Goal: Task Accomplishment & Management: Use online tool/utility

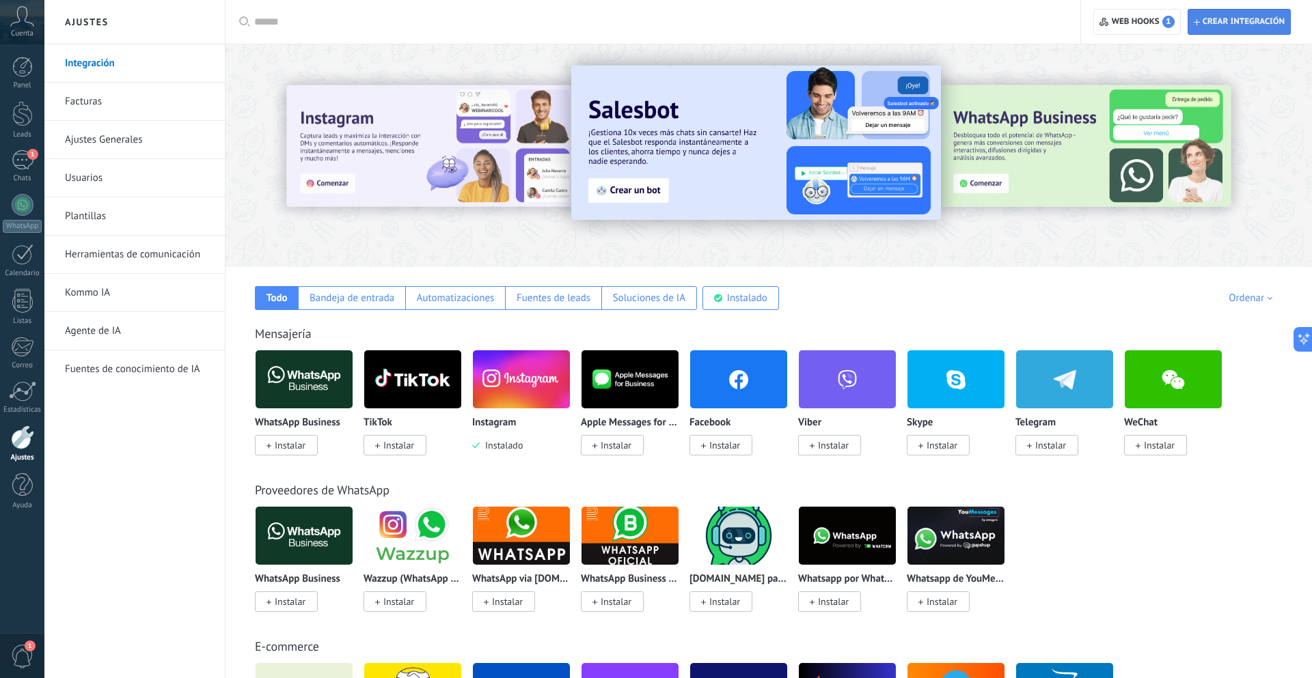
scroll to position [15, 0]
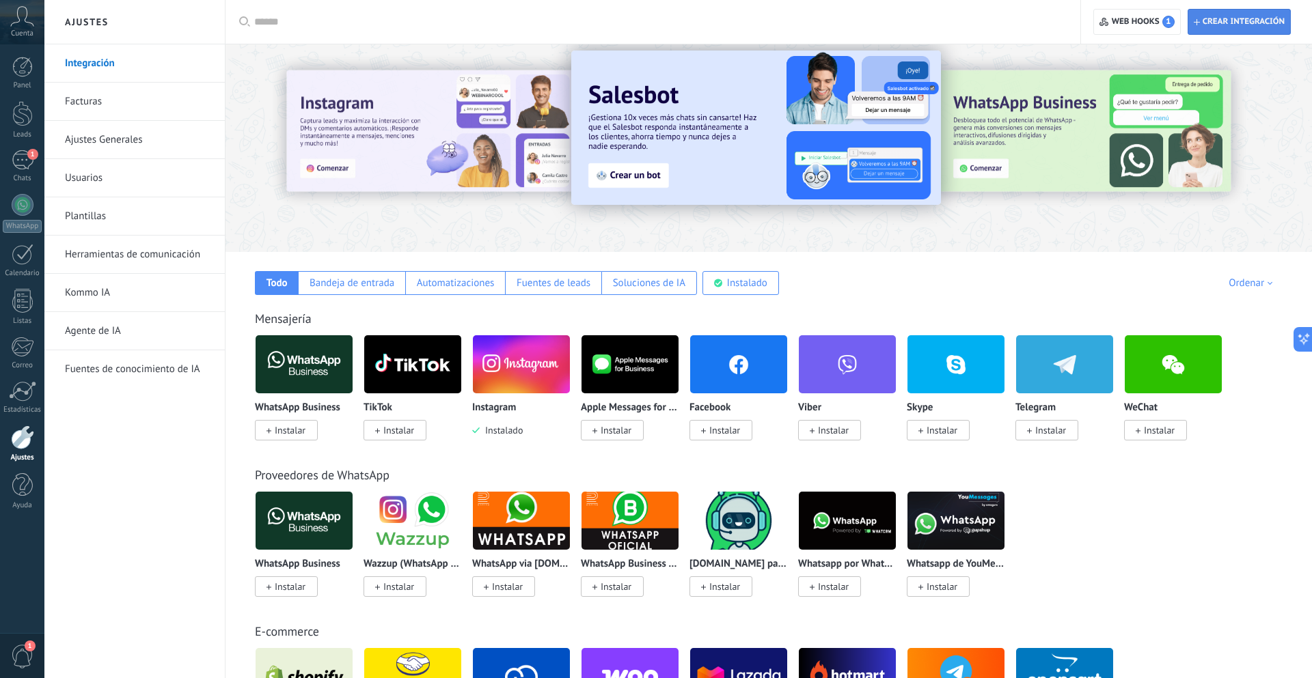
click at [1245, 25] on span "Crear integración" at bounding box center [1243, 21] width 82 height 11
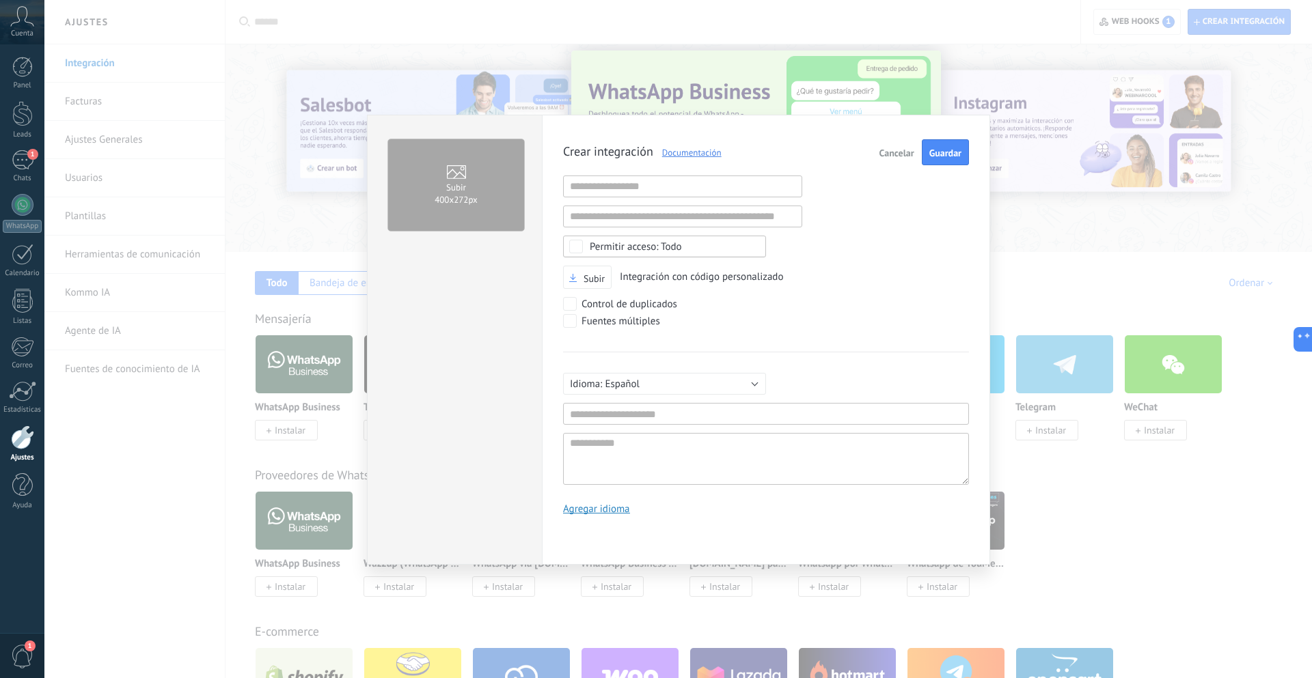
scroll to position [13, 0]
click at [645, 417] on input "text" at bounding box center [766, 414] width 406 height 22
type input "***"
click at [958, 150] on span "Guardar" at bounding box center [945, 153] width 32 height 10
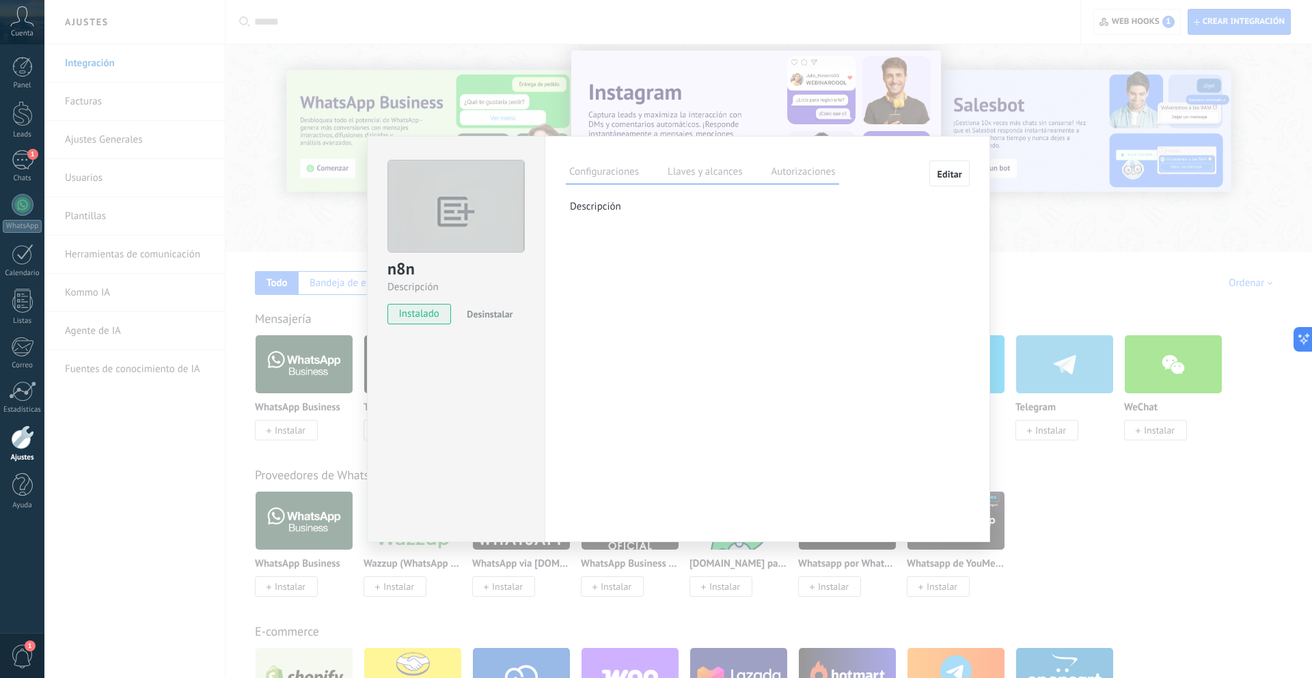
click at [708, 166] on label "Llaves y alcances" at bounding box center [704, 174] width 81 height 20
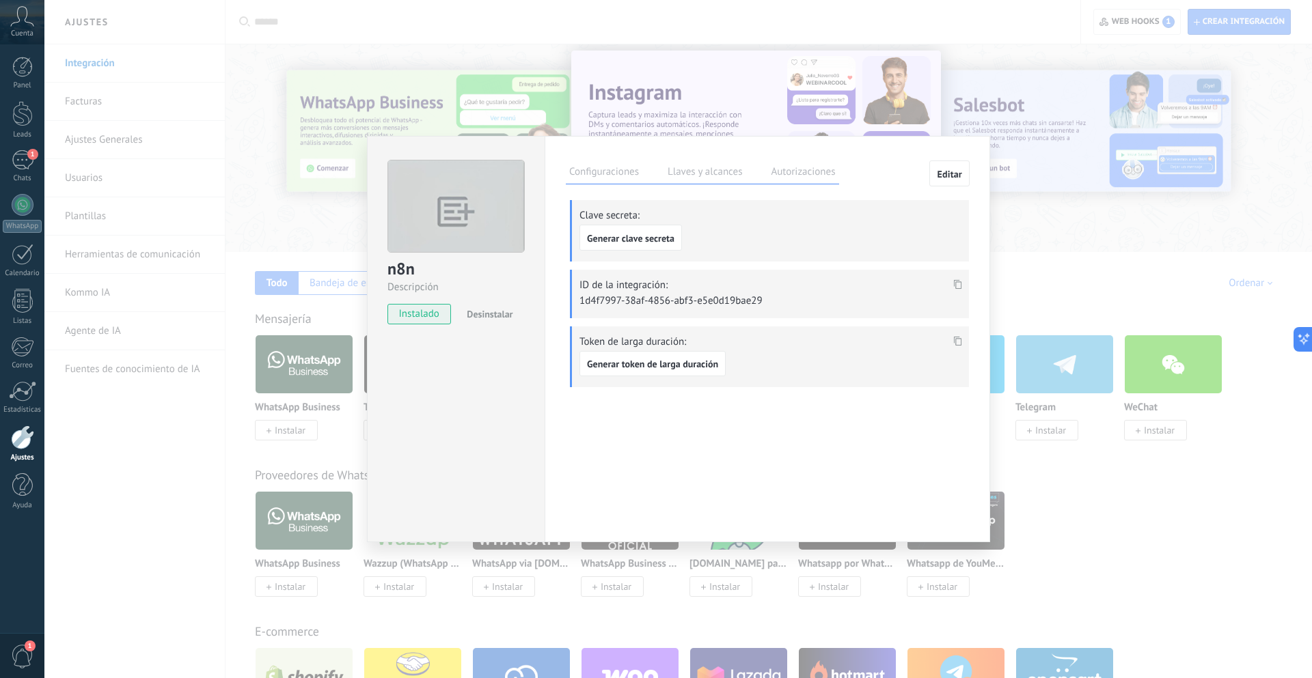
click at [957, 283] on icon at bounding box center [958, 284] width 8 height 10
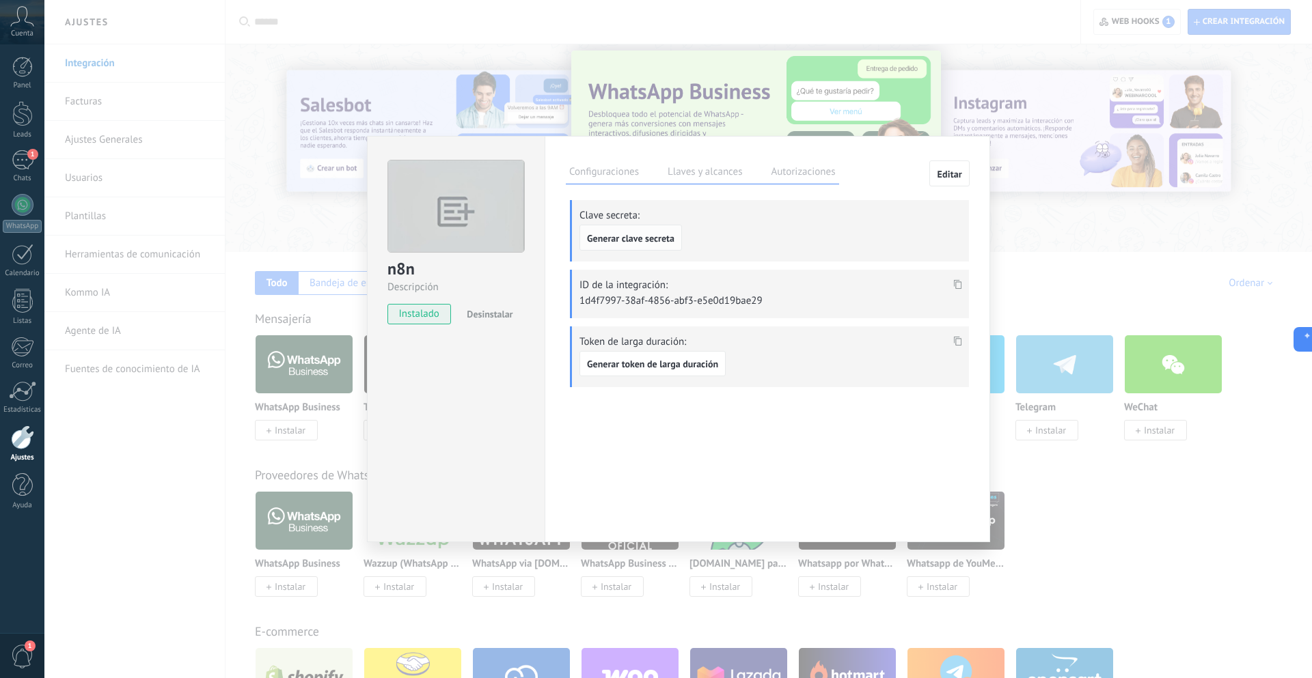
click at [650, 234] on span "Generar clave secreta" at bounding box center [630, 239] width 87 height 10
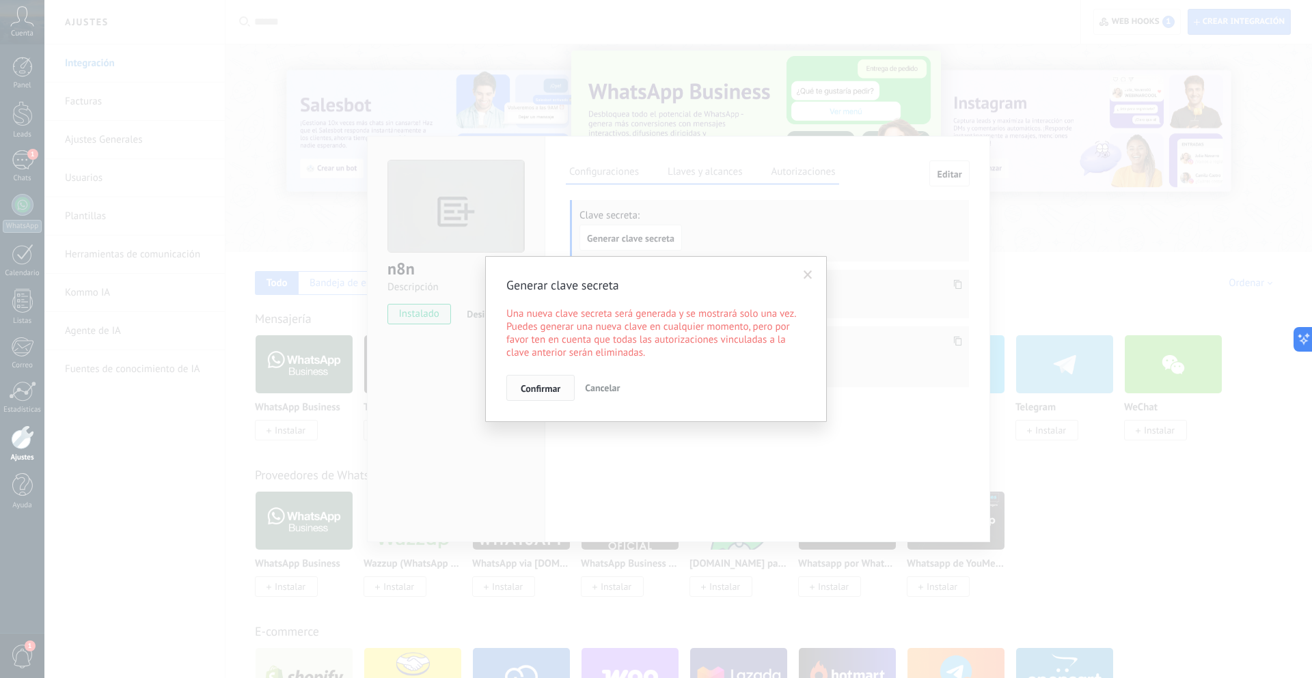
click at [542, 390] on span "Confirmar" at bounding box center [541, 389] width 40 height 10
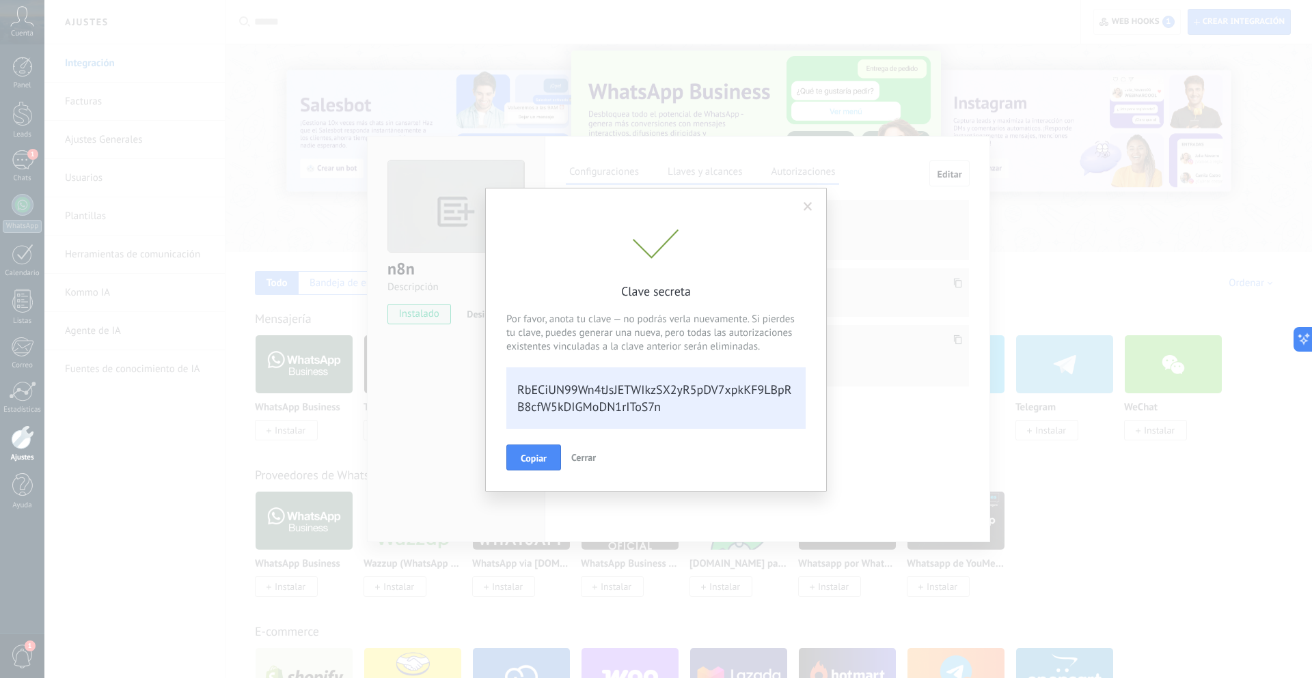
click at [589, 403] on div "RbECiUN99Wn4tJsJETWIkzSX2yR5pDV7xpkKF9LBpRB8cfW5kDIGMoDN1rIToS7n" at bounding box center [655, 398] width 299 height 61
copy div "RbECiUN99Wn4tJsJETWIkzSX2yR5pDV7xpkKF9LBpRB8cfW5kDIGMoDN1rIToS7n Copiar Cerrar"
drag, startPoint x: 534, startPoint y: 457, endPoint x: 654, endPoint y: 156, distance: 324.1
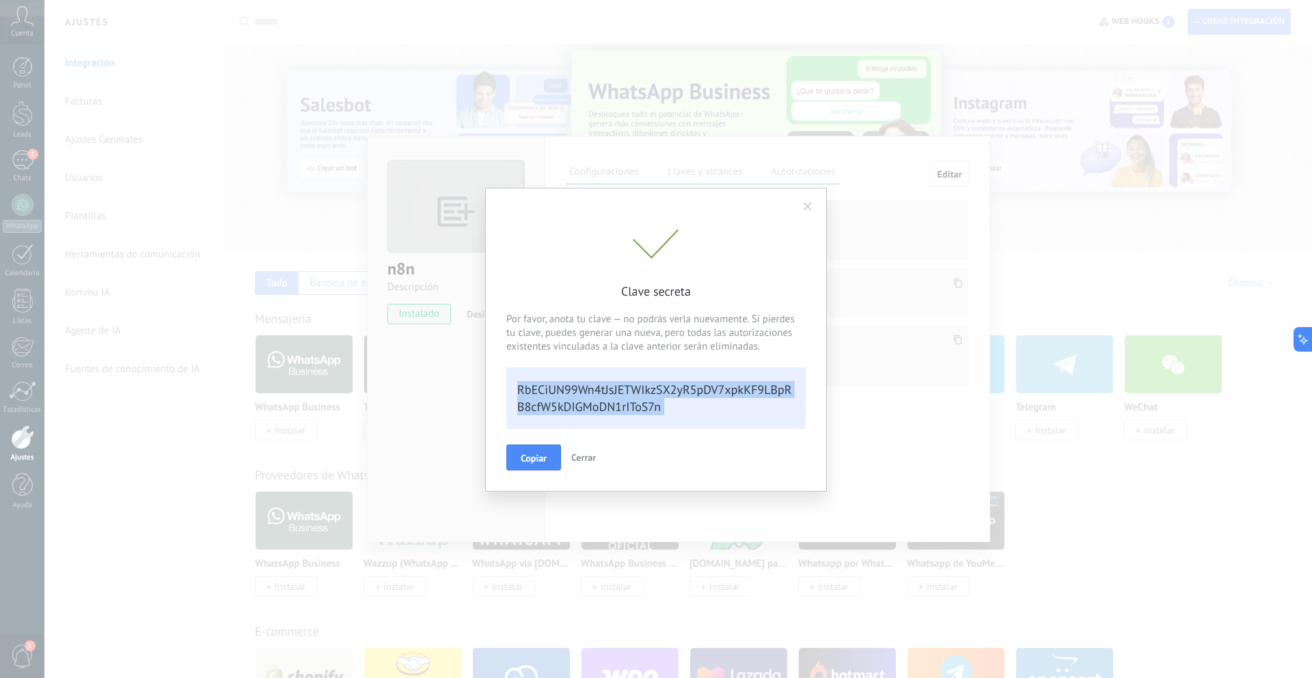
click at [534, 457] on span "Copiar" at bounding box center [534, 459] width 26 height 10
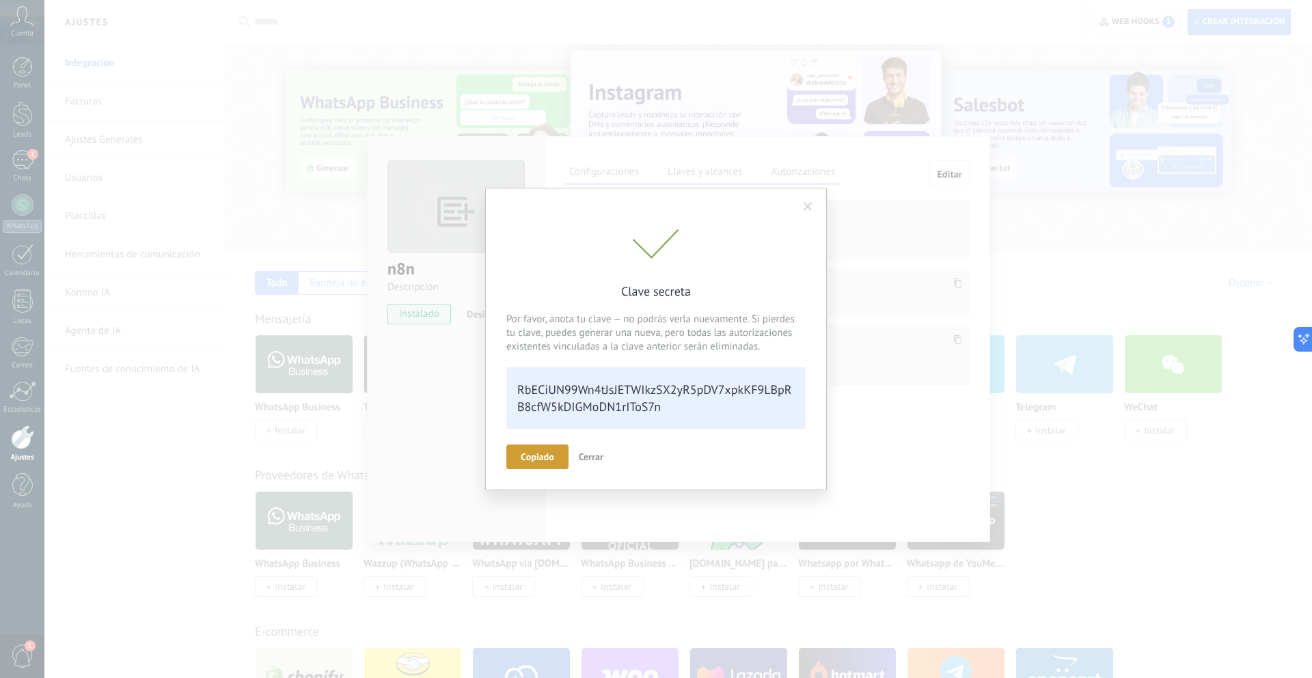
click at [592, 460] on span "Cerrar" at bounding box center [591, 457] width 25 height 12
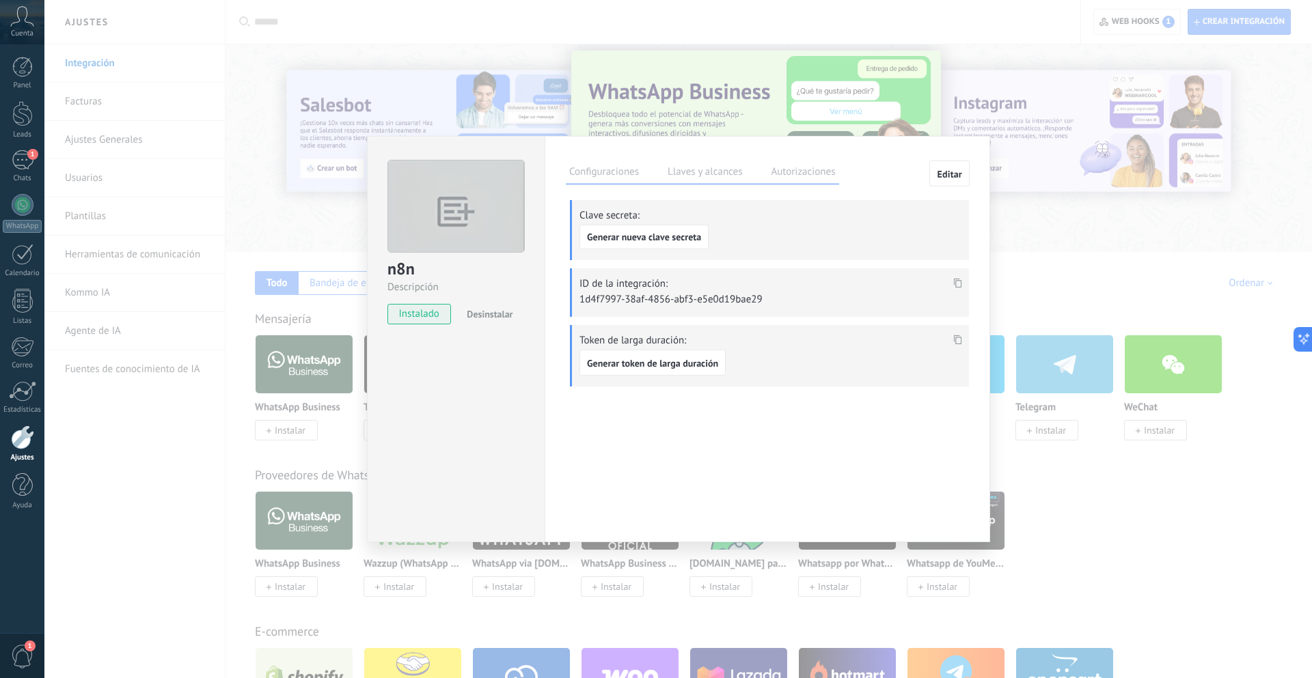
click at [609, 176] on label "Configuraciones" at bounding box center [604, 174] width 77 height 20
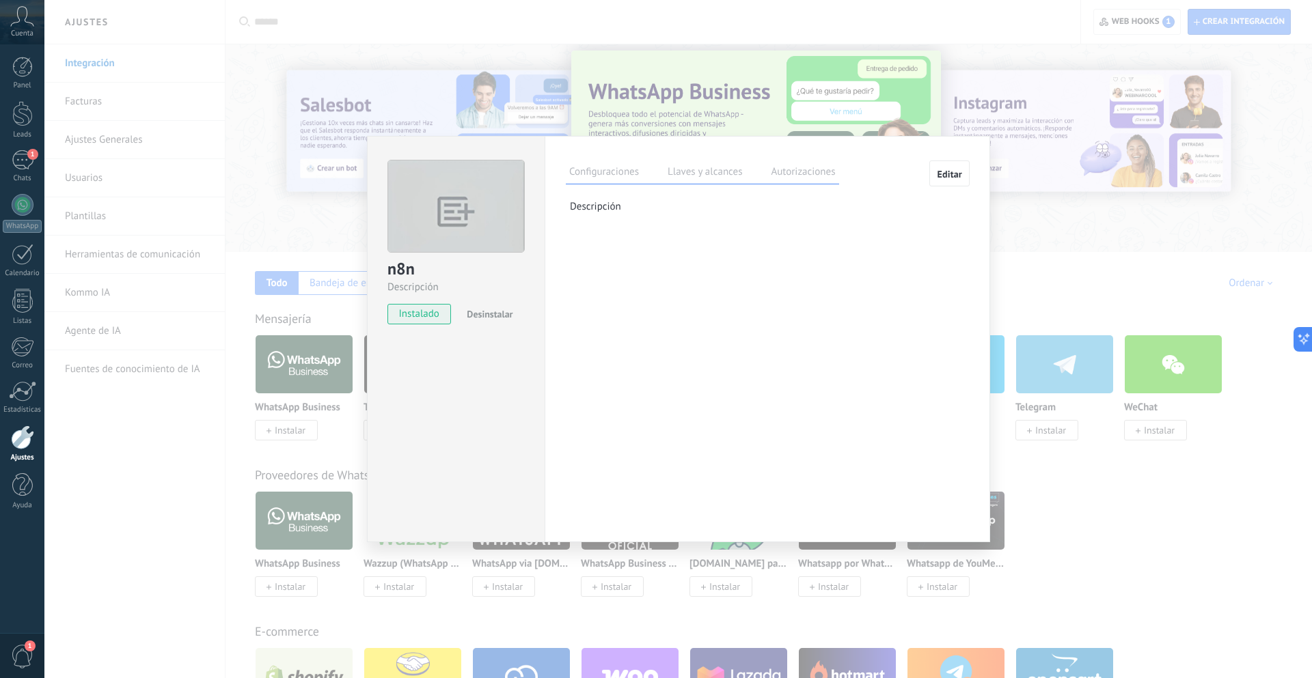
click at [949, 176] on span "Editar" at bounding box center [949, 174] width 25 height 10
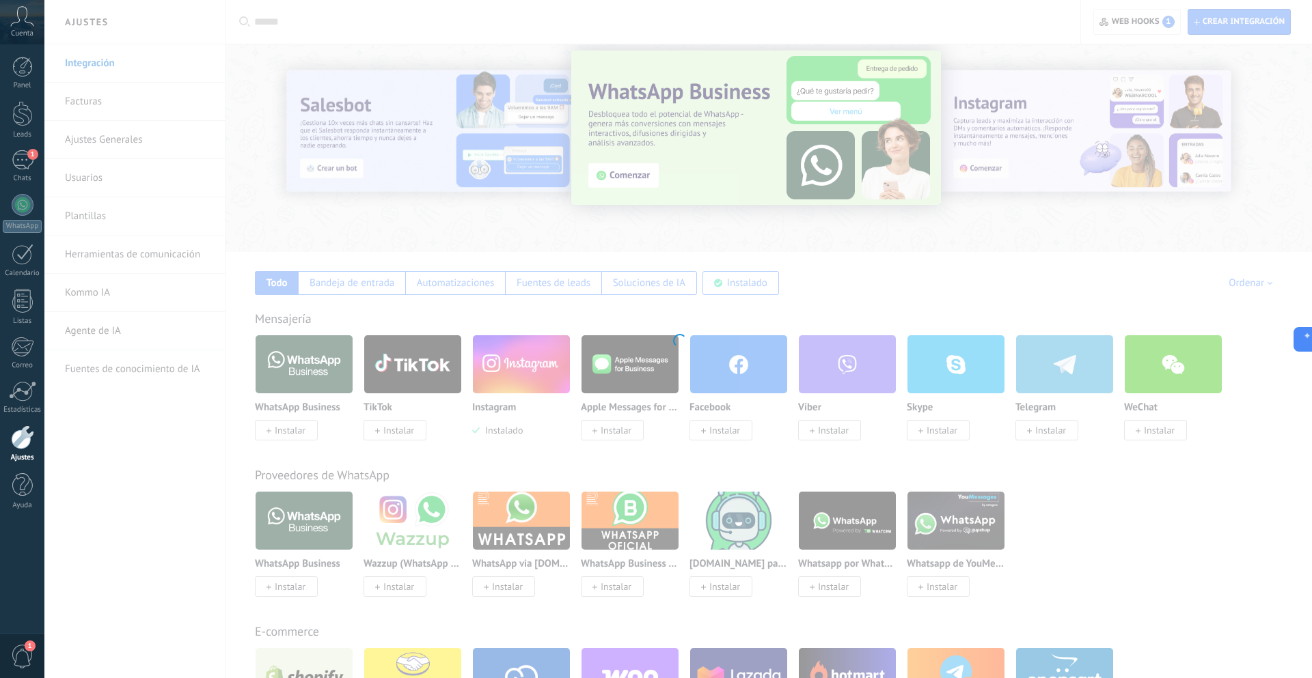
type textarea "**********"
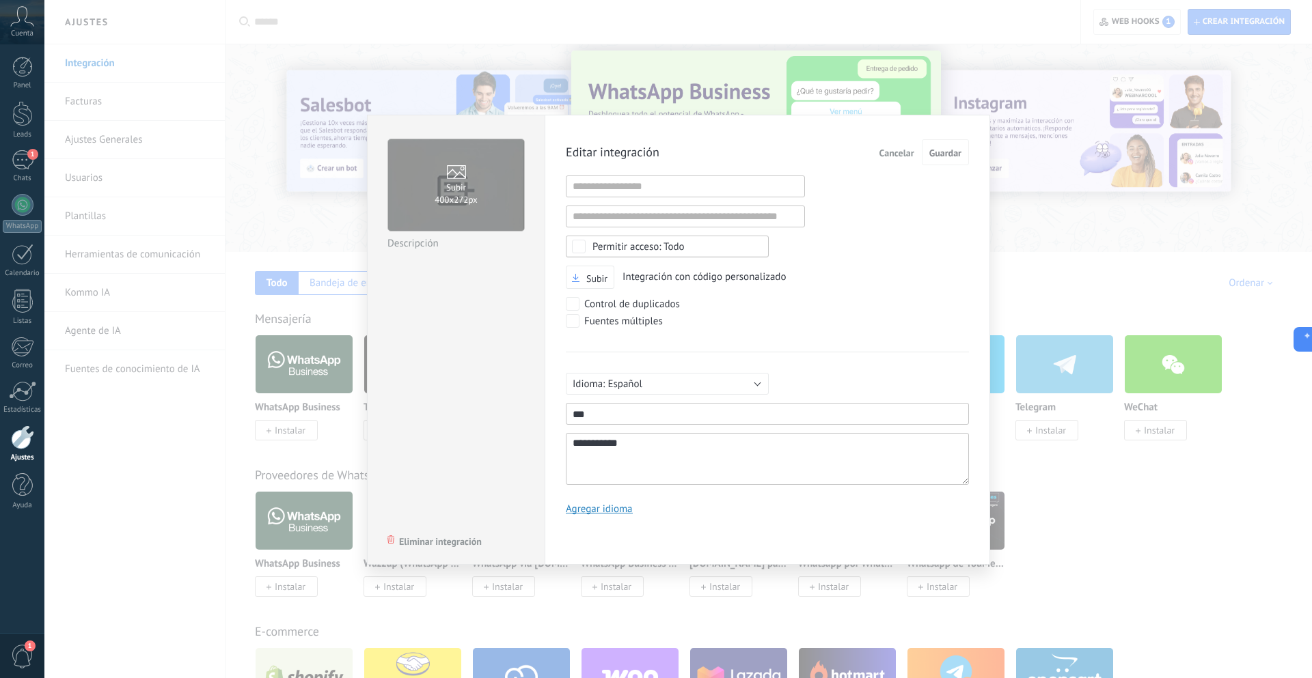
scroll to position [13, 0]
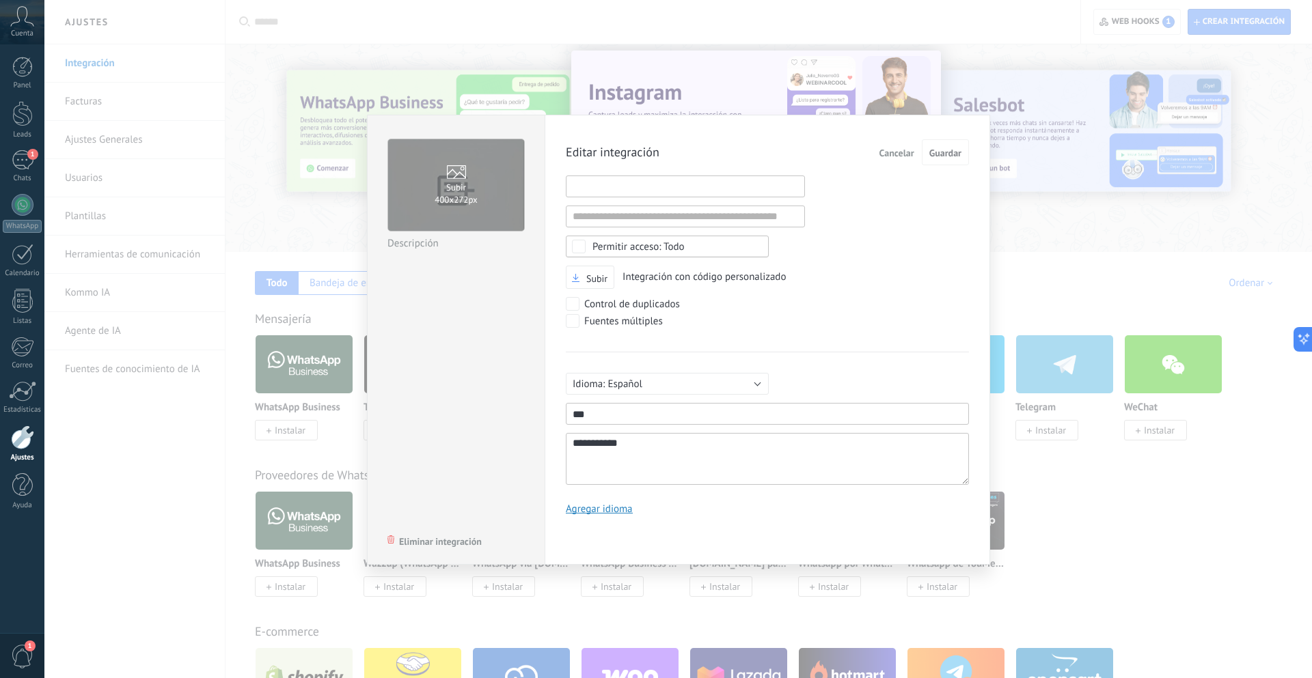
drag, startPoint x: 646, startPoint y: 188, endPoint x: 738, endPoint y: 170, distance: 93.9
click at [646, 188] on input "1" at bounding box center [685, 187] width 239 height 22
paste input "**********"
type input "**********"
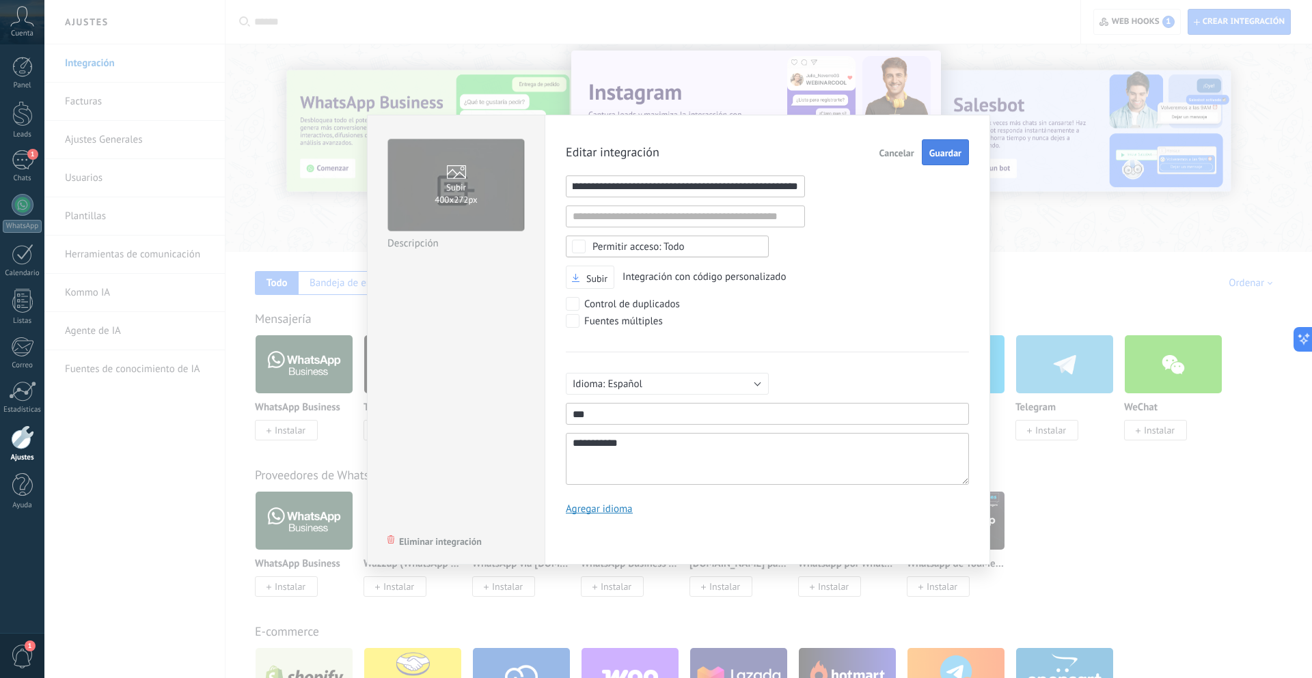
click at [943, 156] on span "Guardar" at bounding box center [945, 153] width 32 height 10
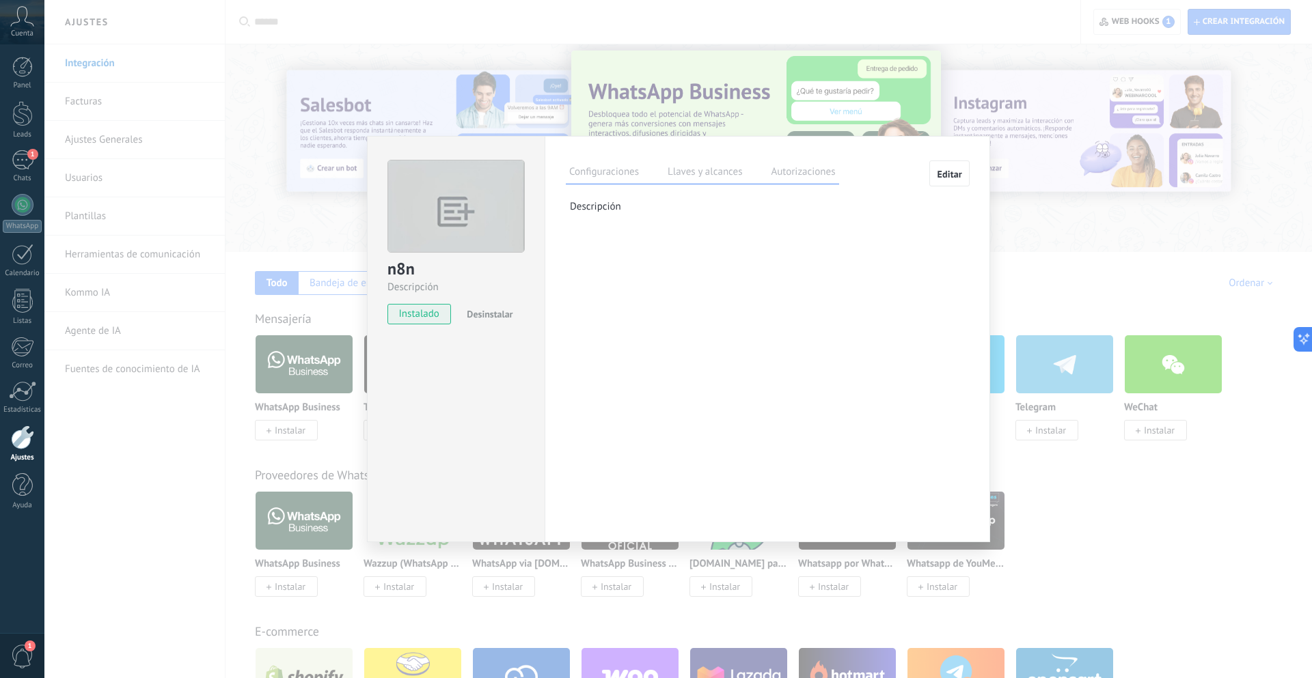
click at [850, 18] on div "n8n Descripción instalado Desinstalar Configuraciones Llaves y alcances Autoriz…" at bounding box center [677, 339] width 1267 height 678
